Goal: Navigation & Orientation: Find specific page/section

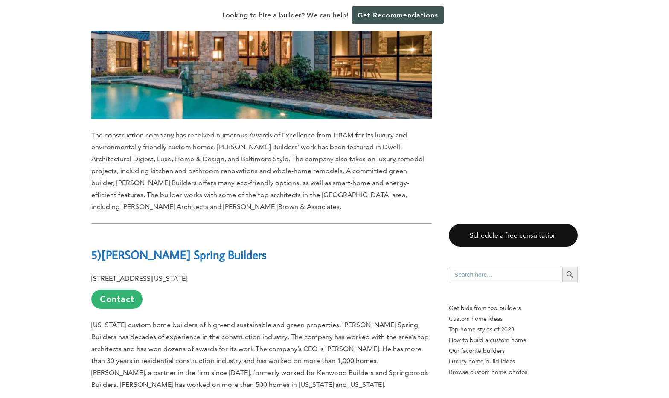
scroll to position [5129, 0]
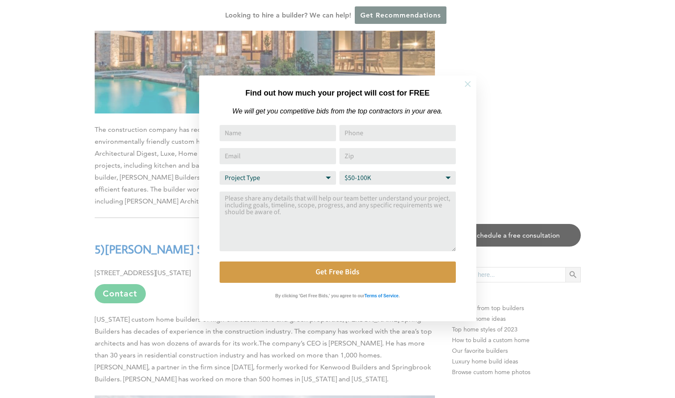
click at [465, 80] on icon at bounding box center [467, 83] width 9 height 9
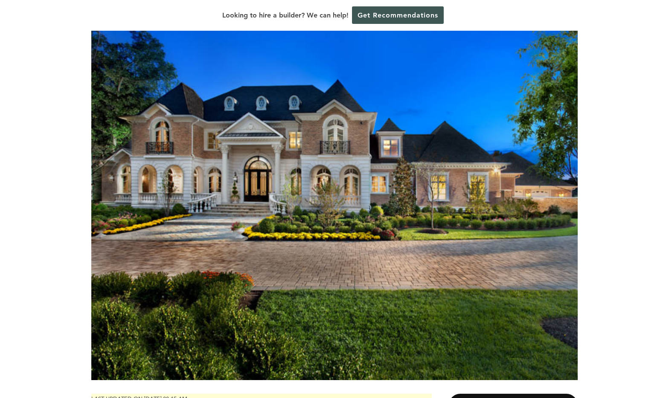
scroll to position [0, 0]
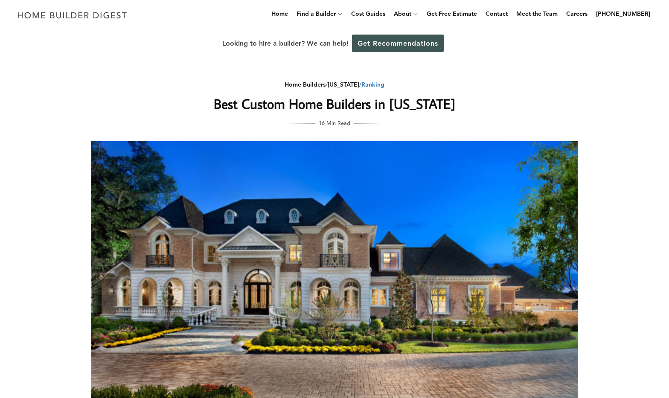
click at [369, 86] on link "Ranking" at bounding box center [372, 85] width 23 height 8
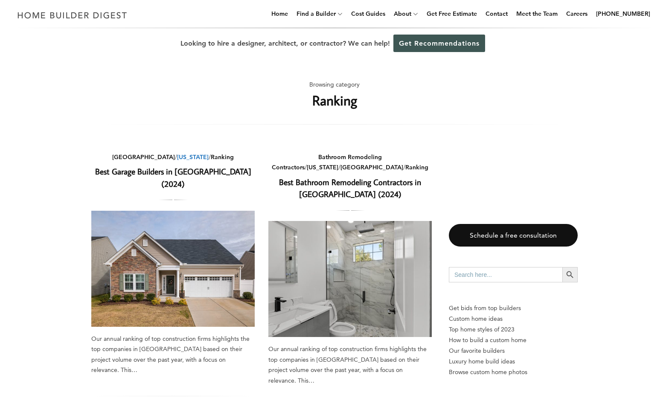
click at [177, 155] on link "[US_STATE]" at bounding box center [193, 157] width 32 height 8
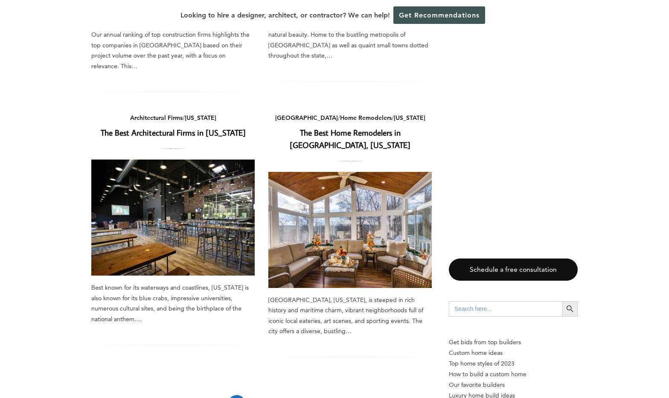
scroll to position [1119, 0]
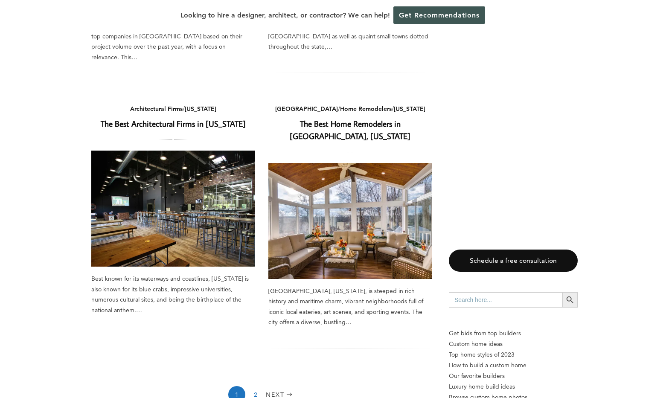
click at [253, 386] on link "2" at bounding box center [255, 394] width 17 height 17
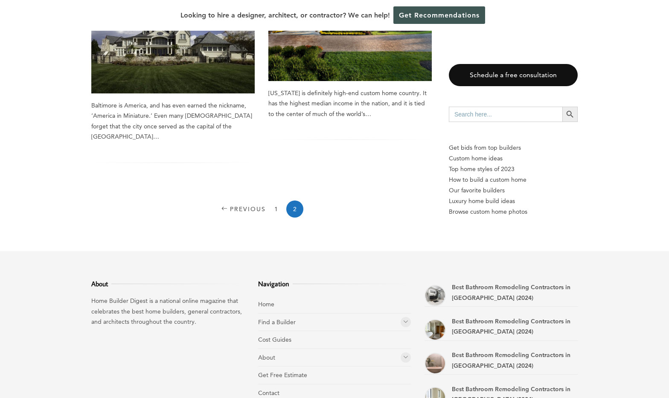
scroll to position [1092, 0]
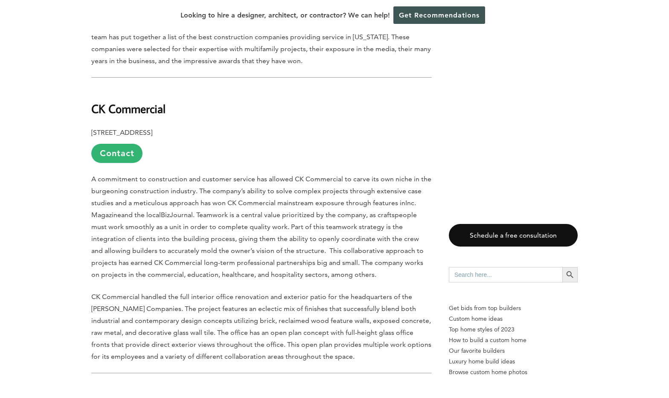
scroll to position [273, 0]
